Goal: Task Accomplishment & Management: Manage account settings

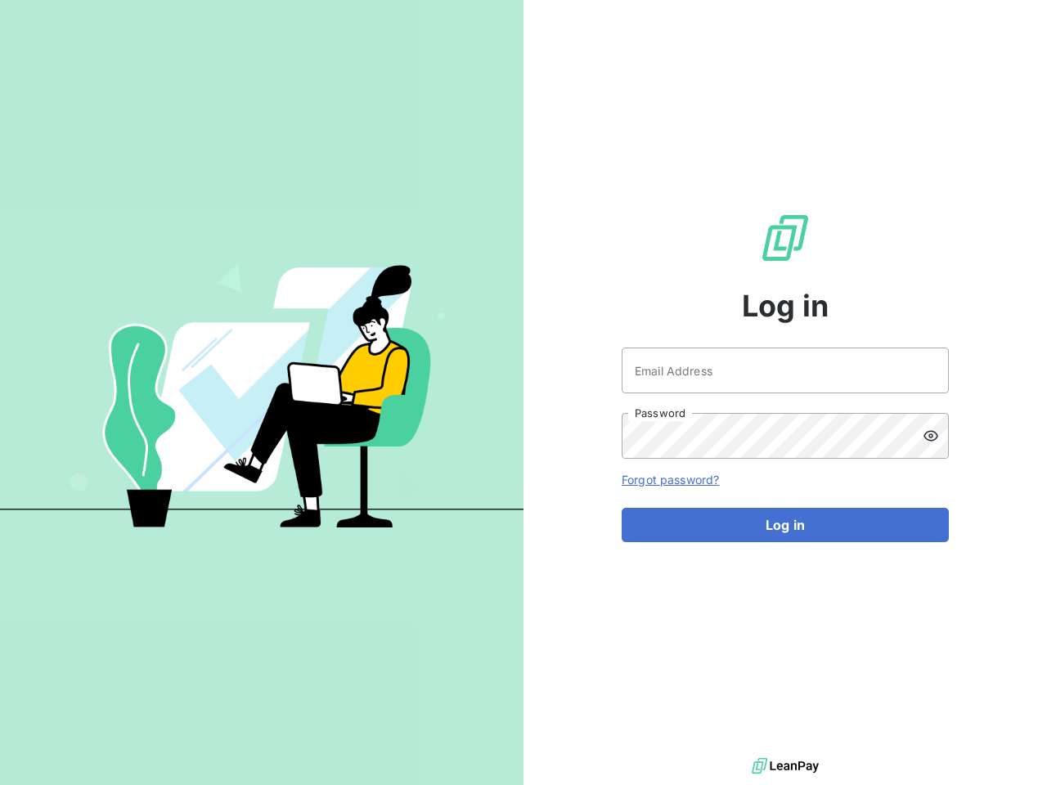
click at [523, 393] on div "Log in Email Address Password Forgot password? Log in" at bounding box center [784, 377] width 523 height 754
click at [936, 436] on icon at bounding box center [930, 436] width 16 height 16
